Goal: Task Accomplishment & Management: Manage account settings

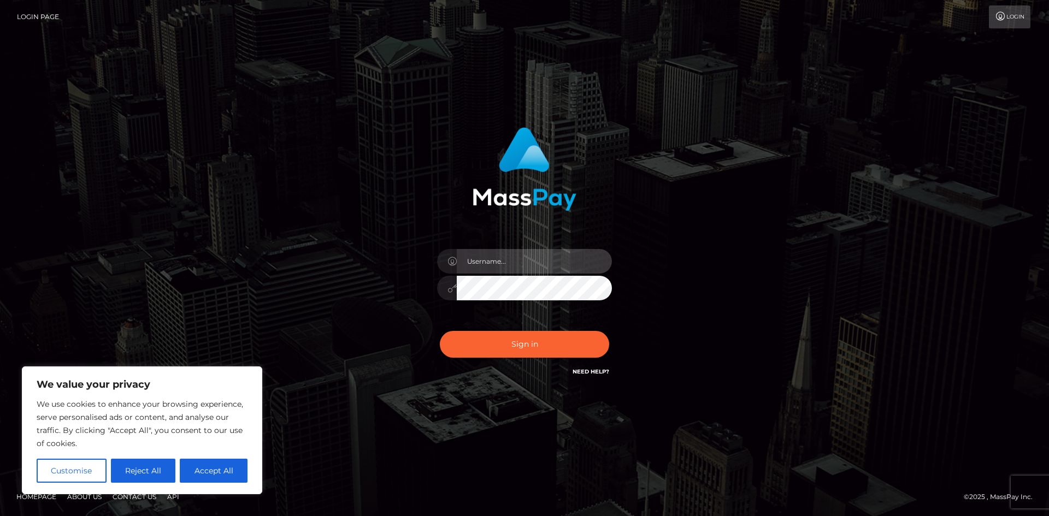
click at [500, 266] on input "text" at bounding box center [534, 261] width 155 height 25
type input "[EMAIL_ADDRESS][DOMAIN_NAME]"
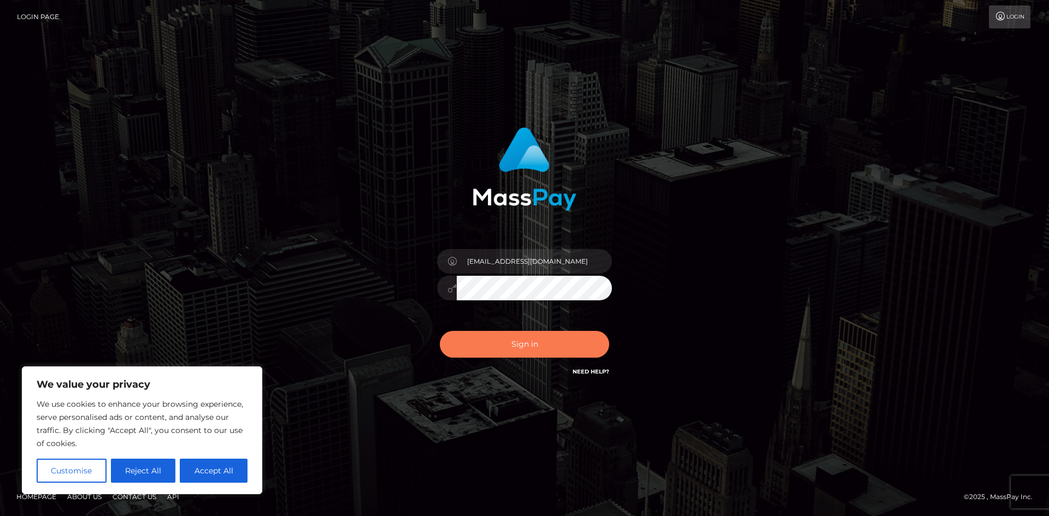
click at [525, 346] on button "Sign in" at bounding box center [524, 344] width 169 height 27
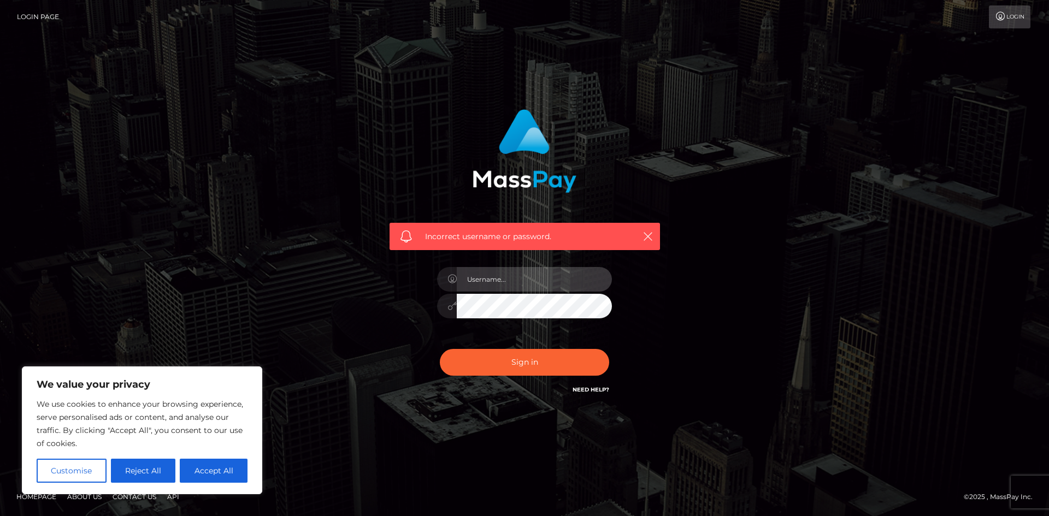
click at [494, 279] on input "text" at bounding box center [534, 279] width 155 height 25
type input "hatties"
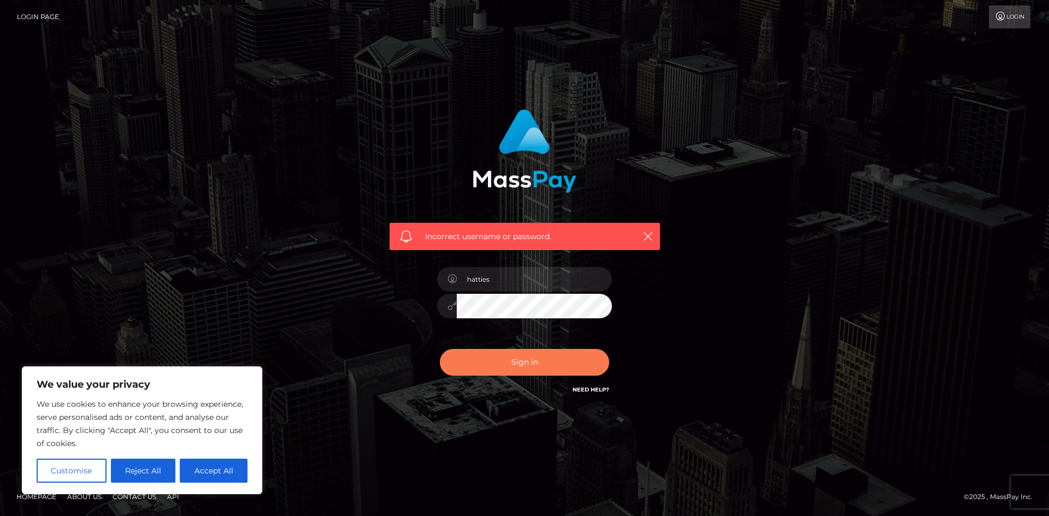
click at [529, 362] on button "Sign in" at bounding box center [524, 362] width 169 height 27
